Goal: Task Accomplishment & Management: Complete application form

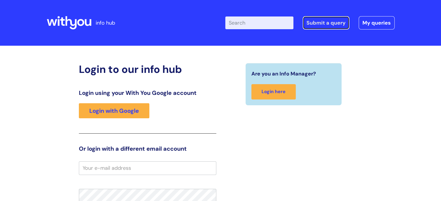
click at [342, 17] on link "Submit a query" at bounding box center [326, 22] width 47 height 13
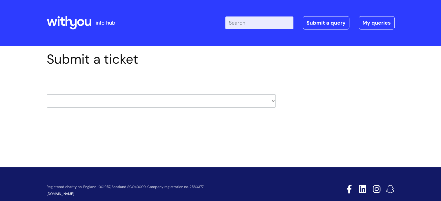
click at [214, 100] on select "HR / People IT and Support Clinical Drug Alerts Finance Accounts Data Support T…" at bounding box center [161, 100] width 229 height 13
select select "it_and_support"
click at [47, 94] on select "HR / People IT and Support Clinical Drug Alerts Finance Accounts Data Support T…" at bounding box center [161, 100] width 229 height 13
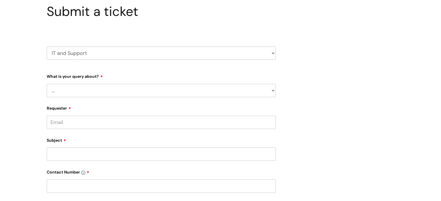
scroll to position [48, 0]
click at [232, 92] on select "... Mobile Phone Reset & MFA Accounts, Starters and Leavers IT Hardware issue I…" at bounding box center [161, 89] width 229 height 13
select select "I need help logging in"
click at [47, 83] on select "... Mobile Phone Reset & MFA Accounts, Starters and Leavers IT Hardware issue I…" at bounding box center [161, 89] width 229 height 13
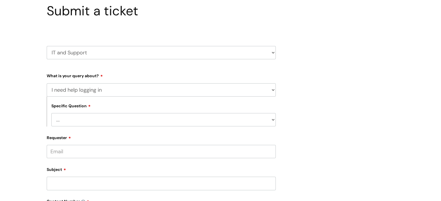
click at [190, 121] on select "... I need help logging into my laptop/chromebook I need access or help logging…" at bounding box center [163, 119] width 224 height 13
select select "I need access or help logging into a system, including Single Sign On"
click at [51, 113] on select "... I need help logging into my laptop/chromebook I need access or help logging…" at bounding box center [163, 119] width 224 height 13
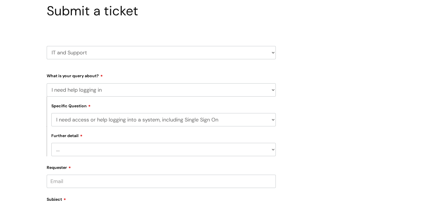
drag, startPoint x: 172, startPoint y: 142, endPoint x: 172, endPoint y: 149, distance: 7.2
click at [172, 149] on div "Further detail ... Nebula Halo IT Portal PCMIS Ulysses iTrent CJSM NHS email Su…" at bounding box center [161, 142] width 229 height 30
click at [172, 149] on select "... Nebula Halo IT Portal PCMIS Ulysses iTrent CJSM NHS email Summary Care Reco…" at bounding box center [163, 149] width 224 height 13
select select "Nebula"
click at [51, 143] on select "... Nebula Halo IT Portal PCMIS Ulysses iTrent CJSM NHS email Summary Care Reco…" at bounding box center [163, 149] width 224 height 13
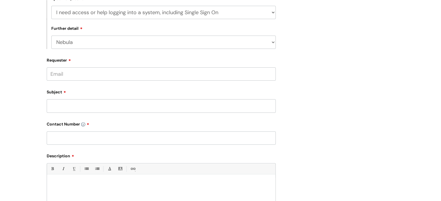
scroll to position [158, 0]
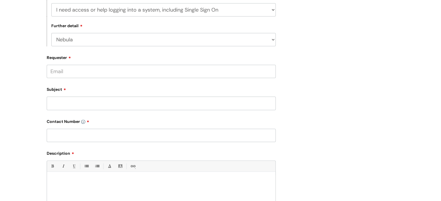
click at [145, 73] on input "Requester" at bounding box center [161, 71] width 229 height 13
click at [145, 73] on input "Hannah Ismail" at bounding box center [161, 71] width 229 height 13
type input "H"
type input "hannah.ismail@wearewithyou.org.uk"
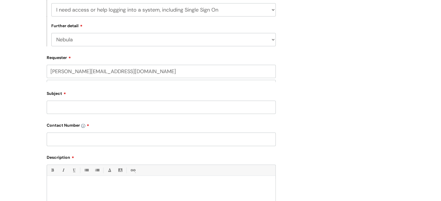
click at [101, 101] on div "Subject" at bounding box center [161, 102] width 229 height 26
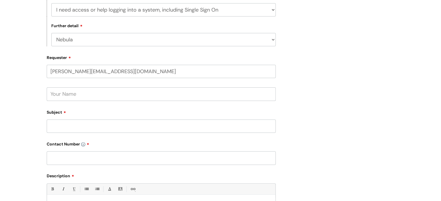
click at [101, 101] on input "text" at bounding box center [161, 94] width 229 height 13
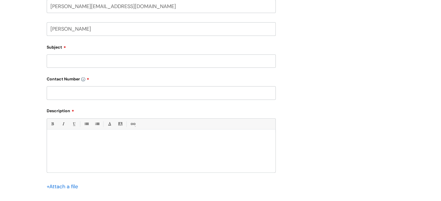
scroll to position [225, 0]
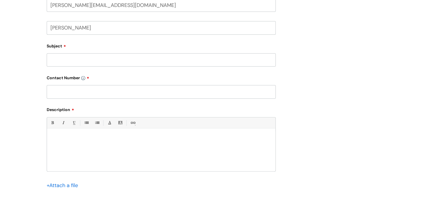
type input "Hannah ismail"
click at [96, 63] on input "Subject" at bounding box center [161, 59] width 229 height 13
type input "Nebula Sign In"
click at [98, 93] on input "text" at bounding box center [161, 91] width 229 height 13
type input "07966562354"
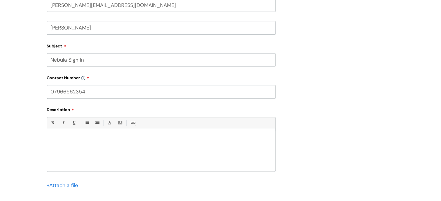
click at [147, 140] on p at bounding box center [161, 138] width 220 height 5
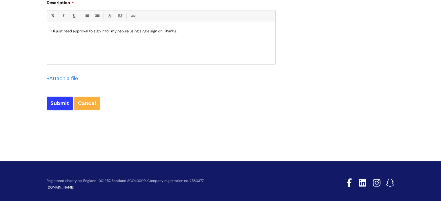
scroll to position [338, 0]
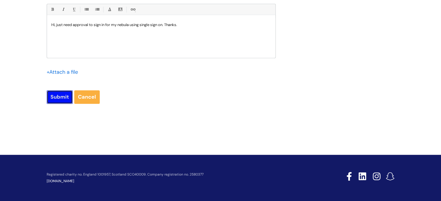
click at [60, 97] on input "Submit" at bounding box center [60, 96] width 26 height 13
type input "Please Wait..."
